Goal: Navigation & Orientation: Find specific page/section

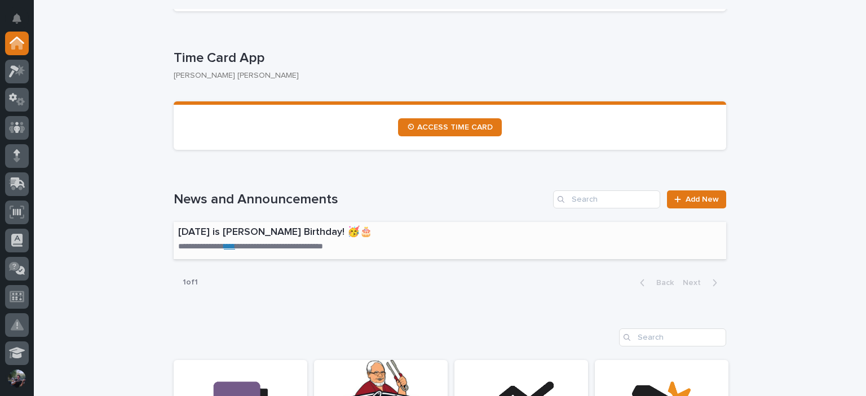
scroll to position [826, 0]
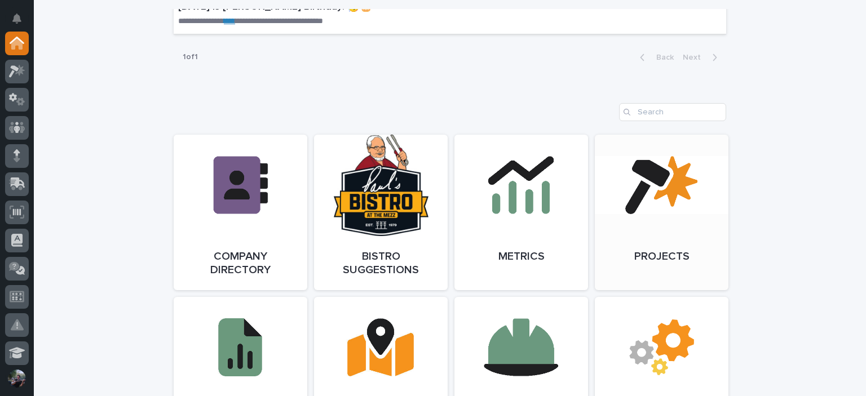
click at [633, 200] on link "Open Link" at bounding box center [662, 213] width 134 height 156
